Goal: Understand process/instructions

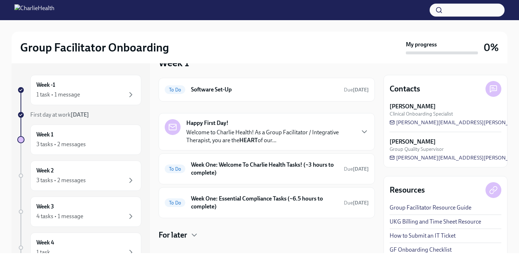
scroll to position [29, 0]
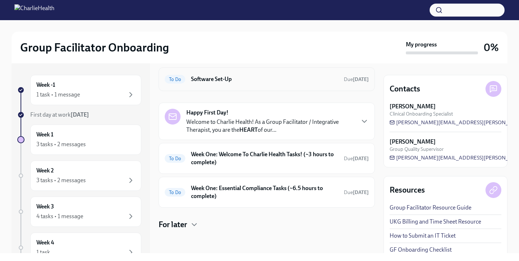
click at [259, 81] on h6 "Software Set-Up" at bounding box center [264, 79] width 147 height 8
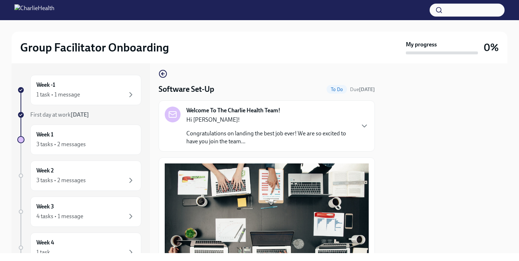
click at [248, 147] on div "Welcome To The Charlie Health Team! Hi [PERSON_NAME]! Congratulations on landin…" at bounding box center [267, 126] width 216 height 51
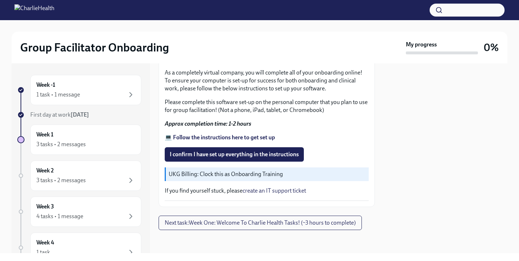
scroll to position [617, 0]
click at [275, 158] on span "I confirm I have set up everything in the instructions" at bounding box center [234, 154] width 129 height 7
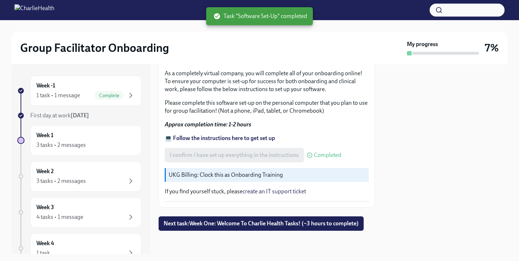
scroll to position [646, 0]
click at [253, 225] on span "Next task : Week One: Welcome To Charlie Health Tasks! (~3 hours to complete)" at bounding box center [261, 223] width 195 height 7
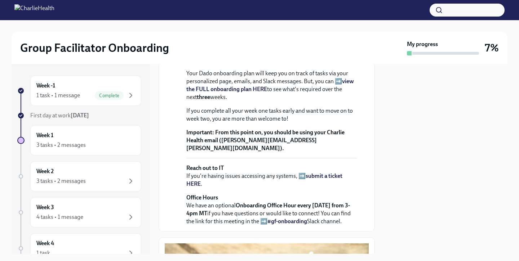
scroll to position [183, 0]
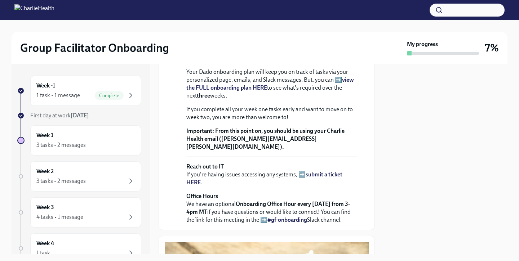
click at [349, 91] on strong "view the FULL onboarding plan HERE" at bounding box center [270, 83] width 168 height 15
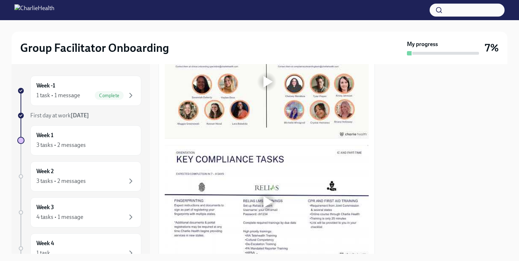
scroll to position [661, 0]
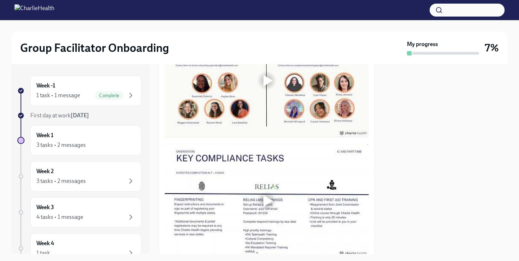
click at [269, 86] on div at bounding box center [267, 81] width 9 height 12
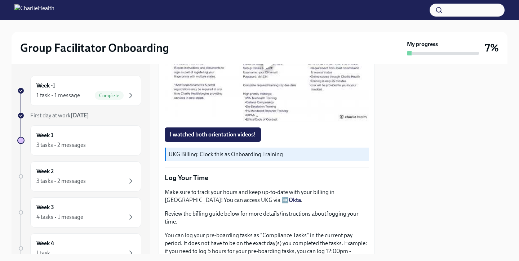
scroll to position [798, 0]
click at [269, 70] on div at bounding box center [267, 64] width 9 height 12
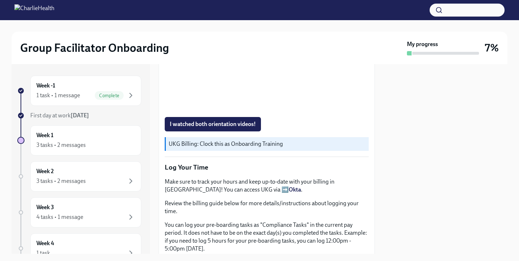
scroll to position [809, 0]
click at [228, 128] on span "I watched both orientation videos!" at bounding box center [213, 123] width 86 height 7
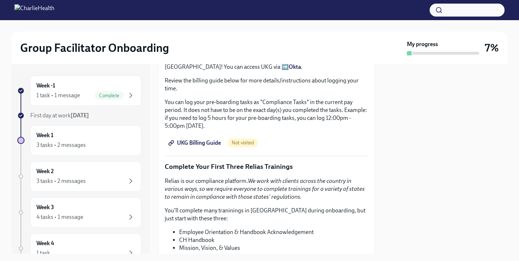
scroll to position [932, 0]
click at [289, 70] on strong "Okta" at bounding box center [295, 66] width 12 height 7
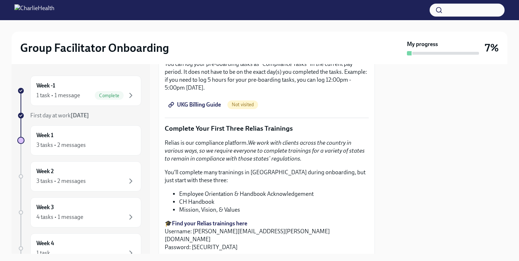
scroll to position [974, 0]
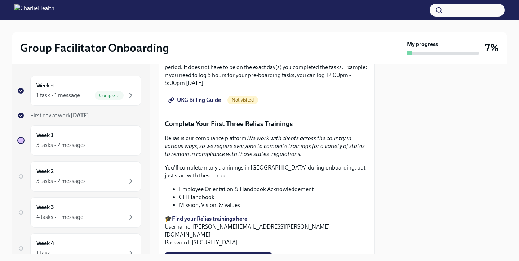
click at [204, 104] on span "UKG Billing Guide" at bounding box center [195, 100] width 51 height 7
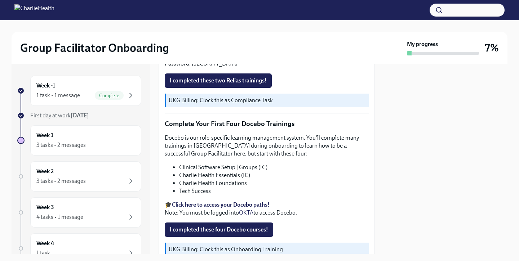
scroll to position [1153, 0]
click at [237, 85] on span "I completed these two Relias trainings!" at bounding box center [218, 80] width 97 height 7
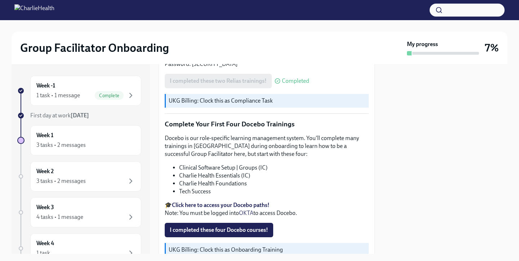
click at [262, 88] on div "I completed these two Relias trainings! Completed" at bounding box center [237, 81] width 144 height 14
click at [283, 84] on span "Completed" at bounding box center [295, 81] width 27 height 6
click at [232, 105] on p "UKG Billing: Clock this as Compliance Task" at bounding box center [267, 101] width 197 height 8
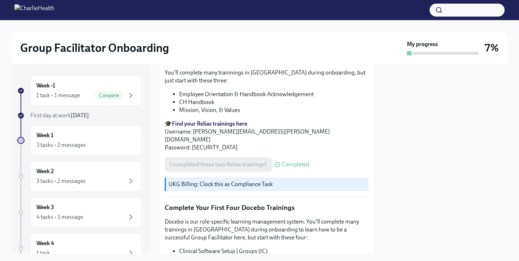
scroll to position [1070, 0]
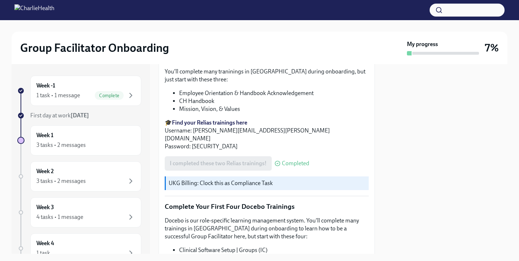
click at [298, 166] on span "Completed" at bounding box center [295, 164] width 27 height 6
click at [69, 138] on div "Week 1 3 tasks • 2 messages" at bounding box center [85, 140] width 99 height 18
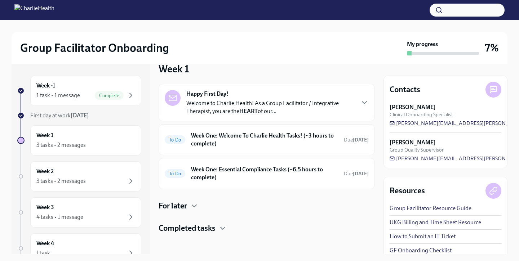
scroll to position [16, 0]
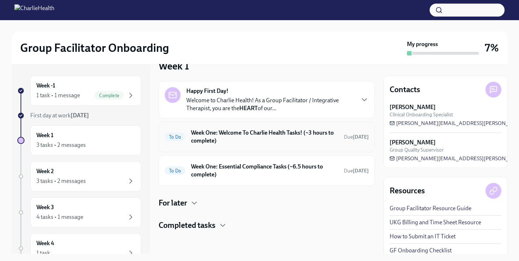
click at [268, 137] on h6 "Week One: Welcome To Charlie Health Tasks! (~3 hours to complete)" at bounding box center [264, 137] width 147 height 16
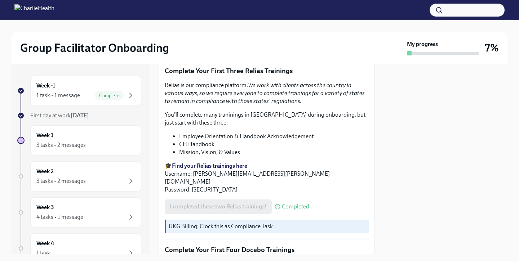
scroll to position [769, 0]
click at [207, 166] on strong "Find your Relias trainings here" at bounding box center [209, 165] width 75 height 7
drag, startPoint x: 193, startPoint y: 173, endPoint x: 267, endPoint y: 174, distance: 74.2
click at [267, 174] on p "🎓 Find your Relias trainings here Username: [PERSON_NAME][EMAIL_ADDRESS][PERSON…" at bounding box center [267, 177] width 204 height 32
copy p "[PERSON_NAME][EMAIL_ADDRESS][PERSON_NAME][DOMAIN_NAME]"
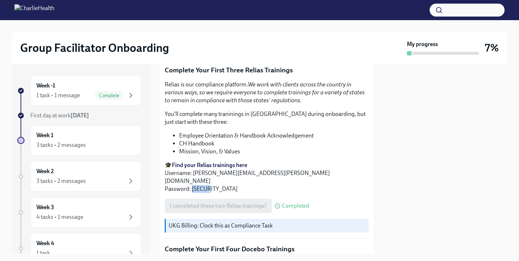
drag, startPoint x: 191, startPoint y: 182, endPoint x: 208, endPoint y: 182, distance: 17.3
click at [208, 182] on p "🎓 Find your Relias trainings here Username: [PERSON_NAME][EMAIL_ADDRESS][PERSON…" at bounding box center [267, 177] width 204 height 32
copy p "ch1234"
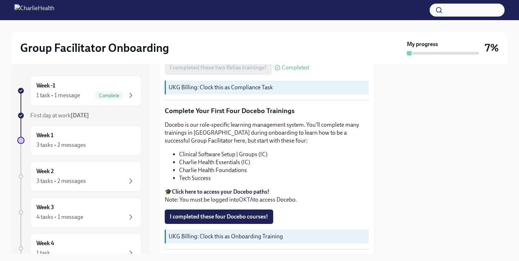
scroll to position [908, 0]
click at [224, 188] on strong "Click here to access your Docebo paths!" at bounding box center [221, 191] width 98 height 7
